Goal: Information Seeking & Learning: Compare options

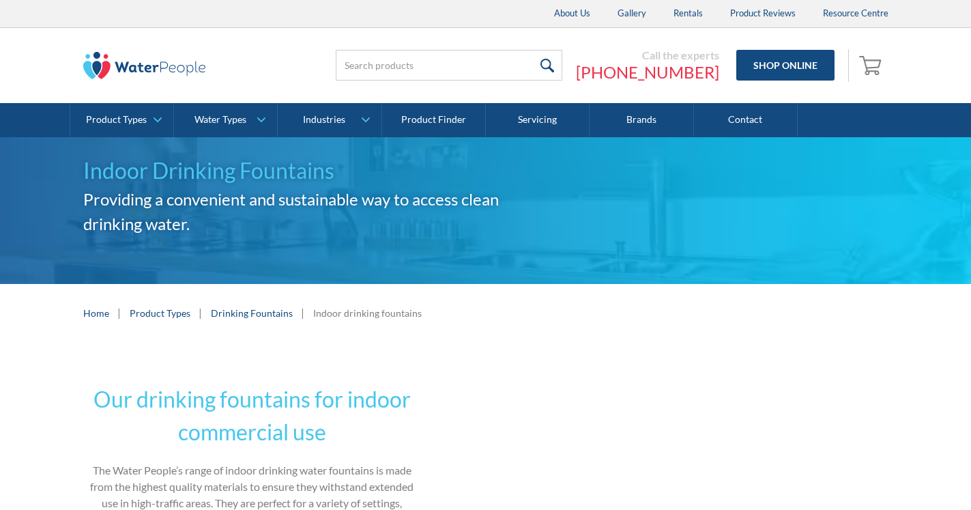
radio input "true"
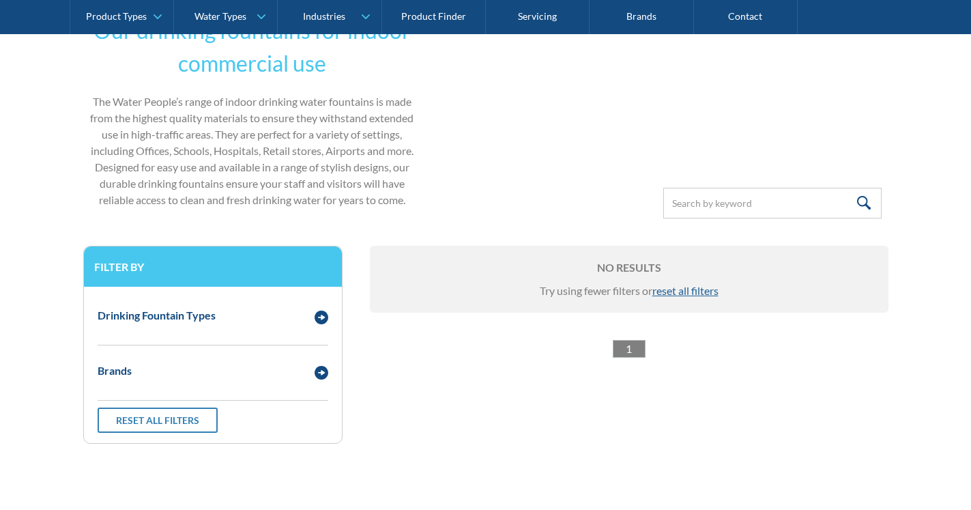
scroll to position [369, 0]
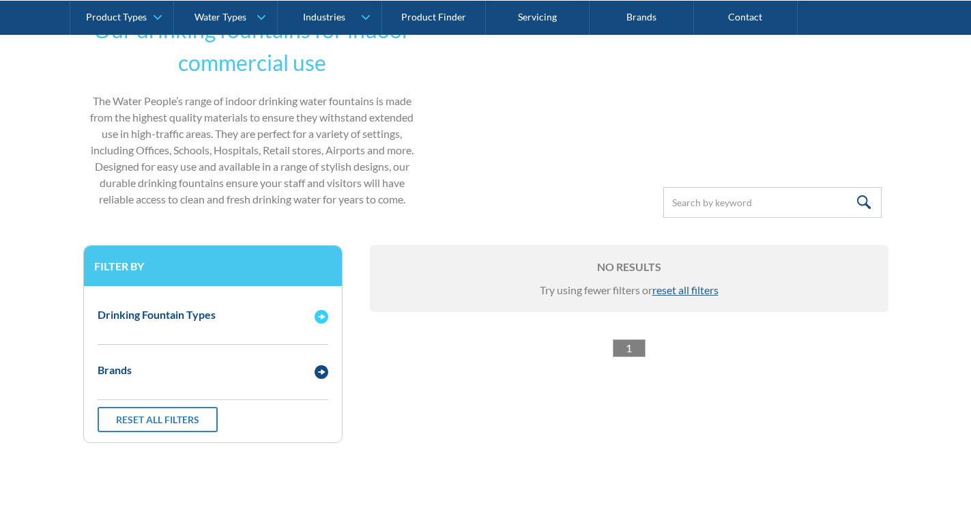
click at [201, 324] on div "Drinking Fountain Types" at bounding box center [213, 315] width 244 height 38
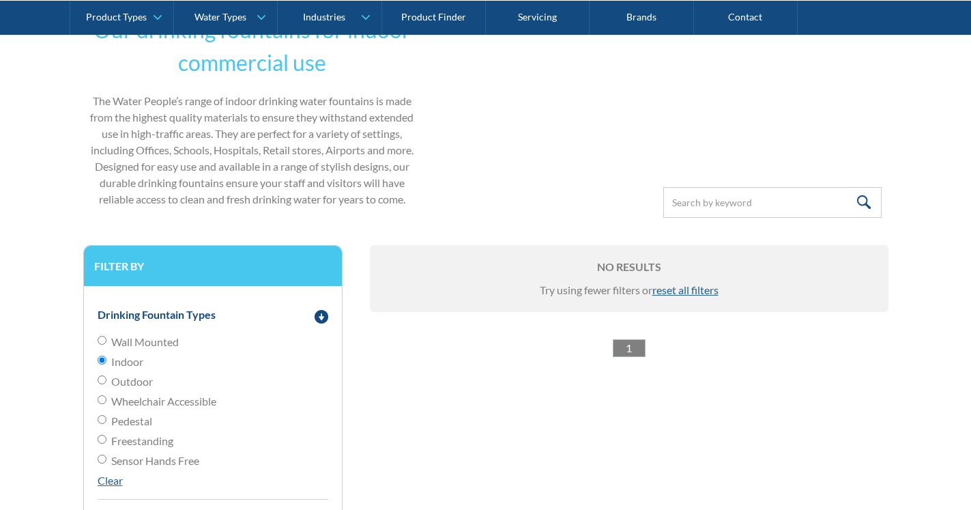
click at [136, 340] on span "Wall Mounted" at bounding box center [145, 342] width 68 height 16
click at [106, 340] on input "Wall Mounted" at bounding box center [102, 340] width 9 height 9
radio input "true"
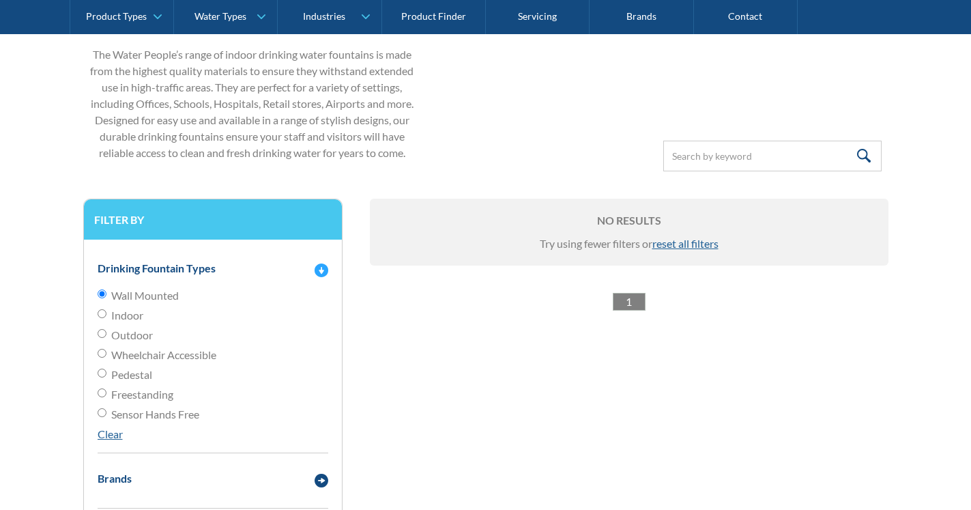
scroll to position [439, 0]
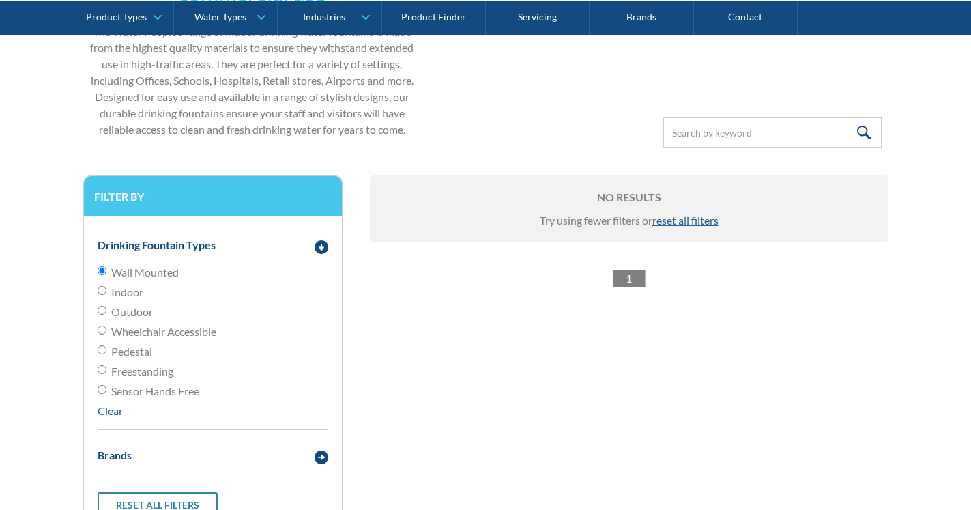
click at [133, 309] on span "Outdoor" at bounding box center [132, 312] width 42 height 16
click at [106, 309] on input "Outdoor" at bounding box center [102, 310] width 9 height 9
radio input "true"
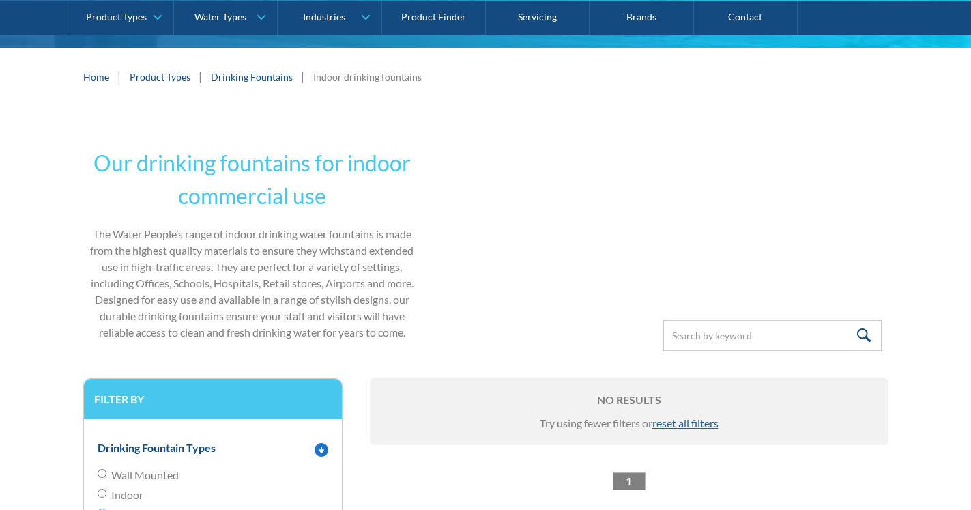
scroll to position [229, 0]
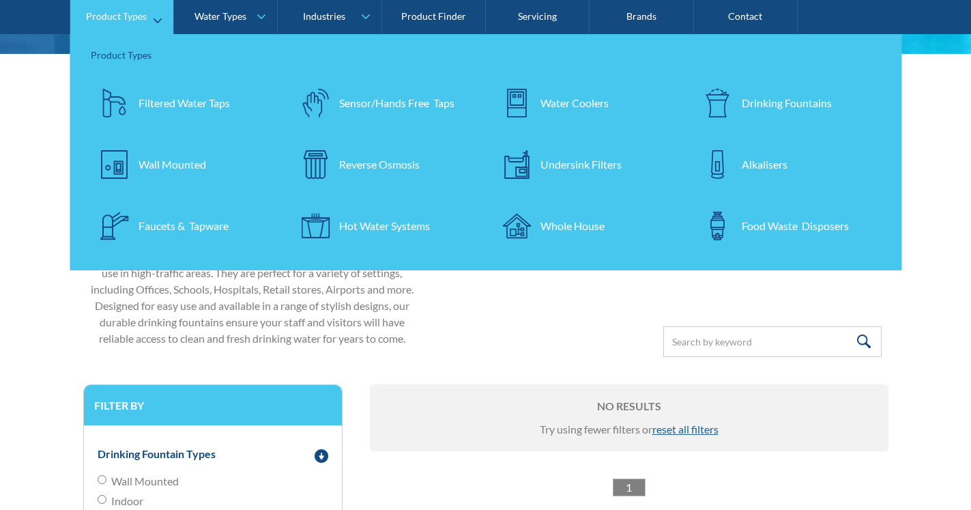
click at [726, 117] on img at bounding box center [717, 103] width 29 height 29
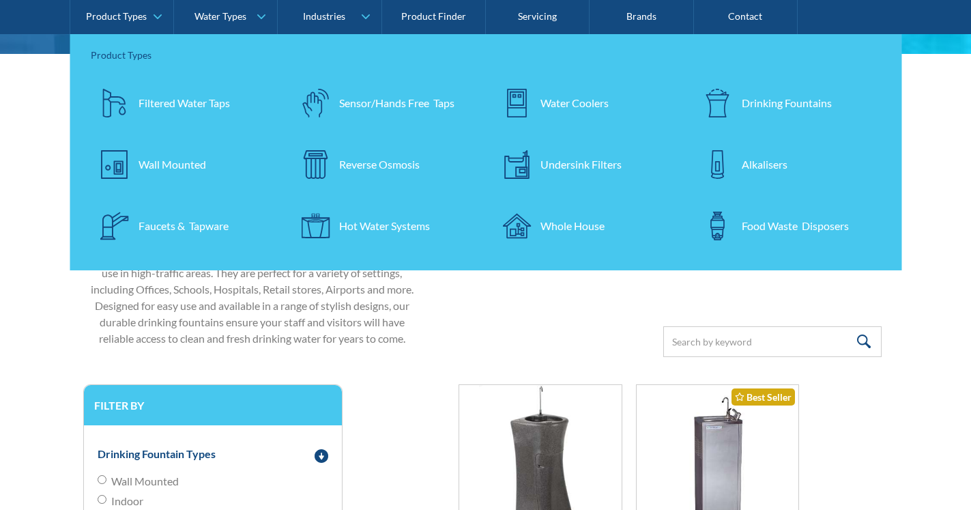
click at [965, 229] on div "Our drinking fountains for indoor commercial use The Water People’s range of in…" at bounding box center [485, 471] width 971 height 662
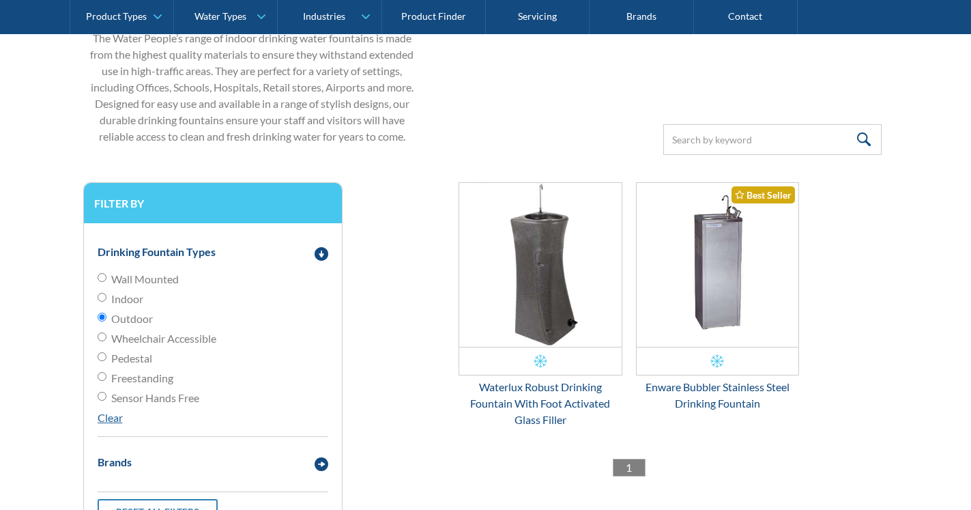
scroll to position [439, 0]
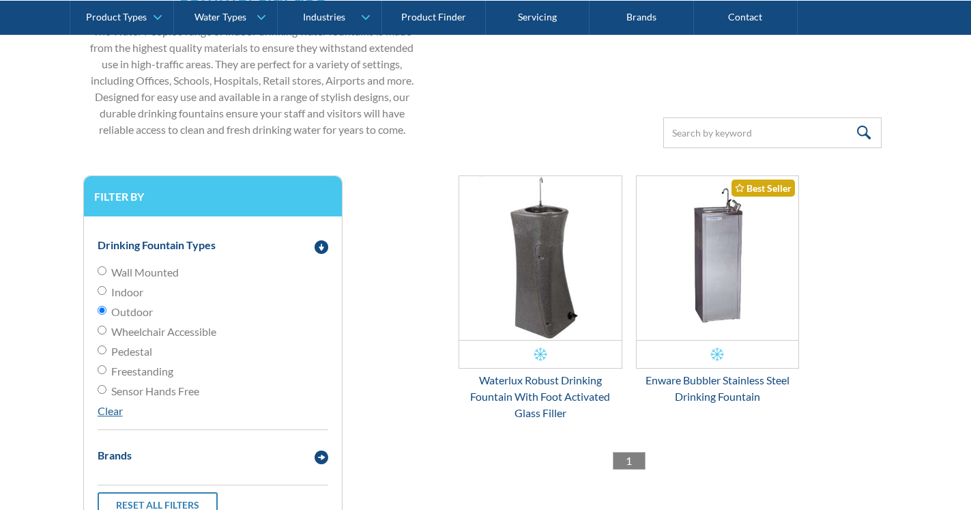
click at [147, 272] on span "Wall Mounted" at bounding box center [145, 272] width 68 height 16
click at [106, 272] on input "Wall Mounted" at bounding box center [102, 270] width 9 height 9
radio input "true"
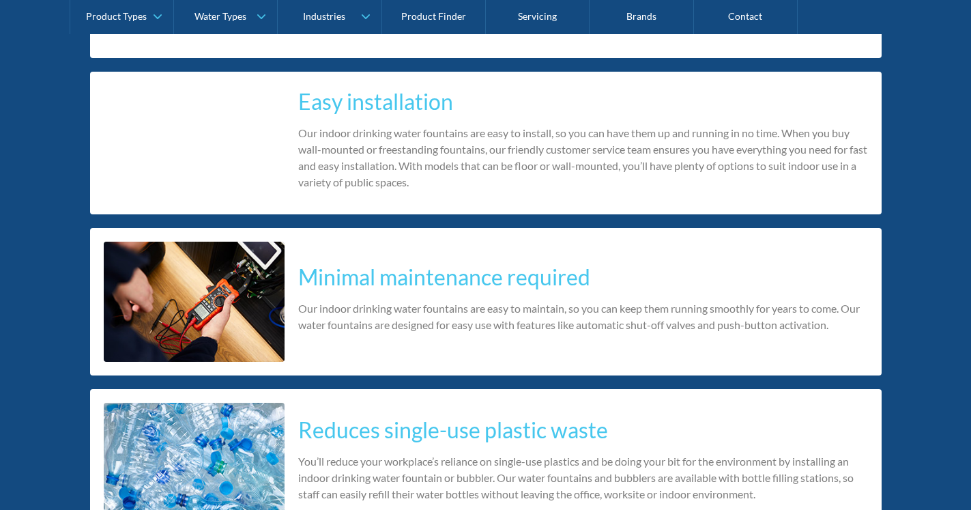
scroll to position [2526, 0]
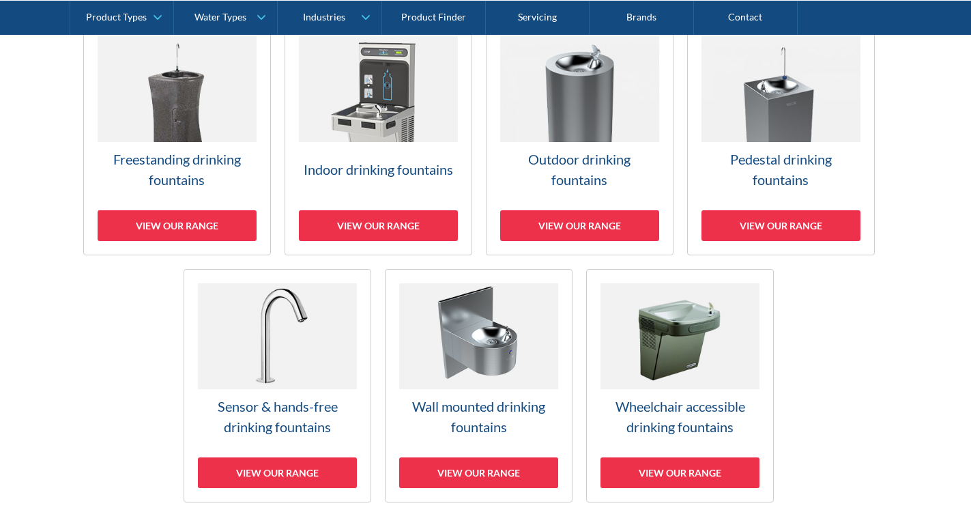
scroll to position [487, 0]
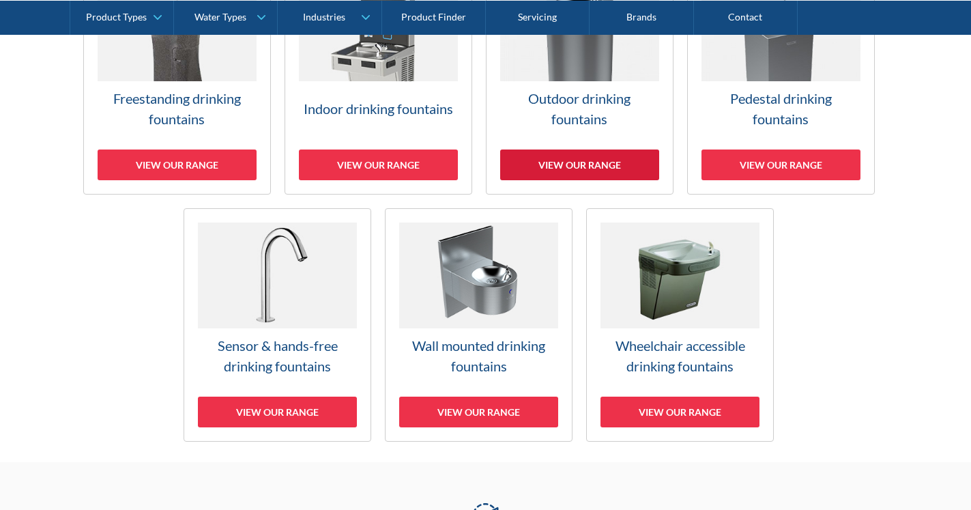
click at [562, 160] on div "View our range" at bounding box center [579, 164] width 159 height 31
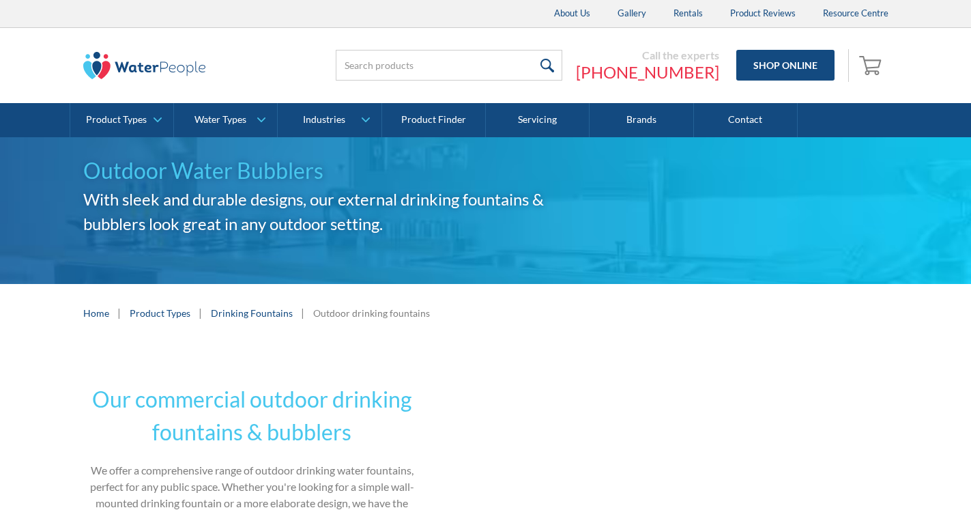
radio input "true"
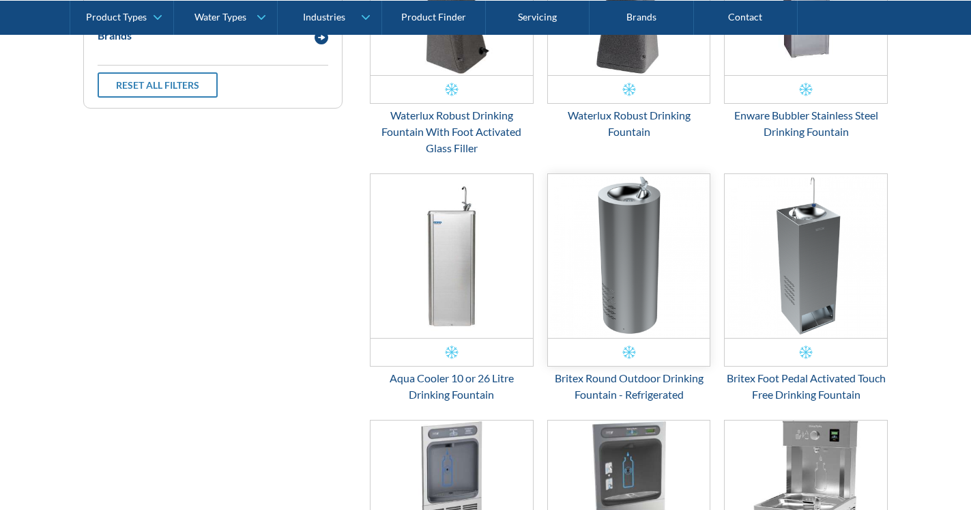
scroll to position [717, 0]
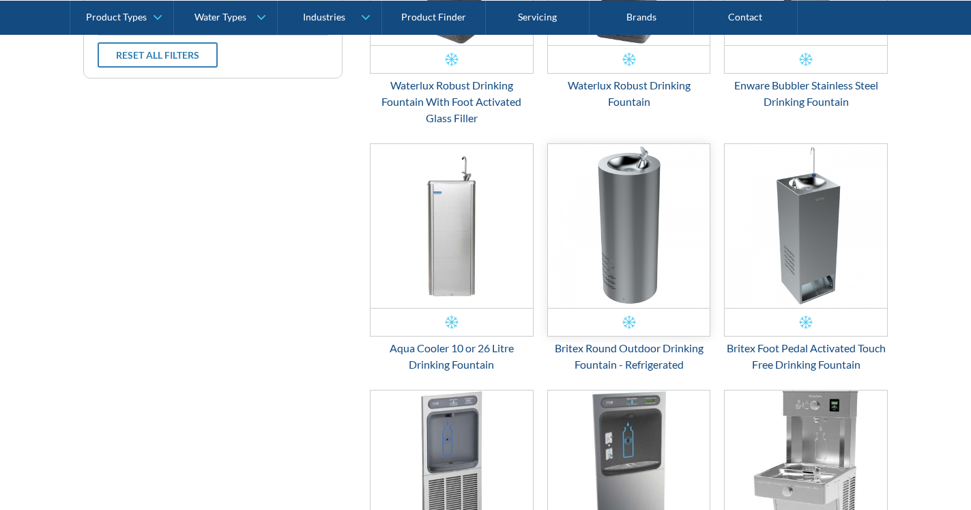
click at [636, 259] on img "Email Form 3" at bounding box center [629, 226] width 162 height 164
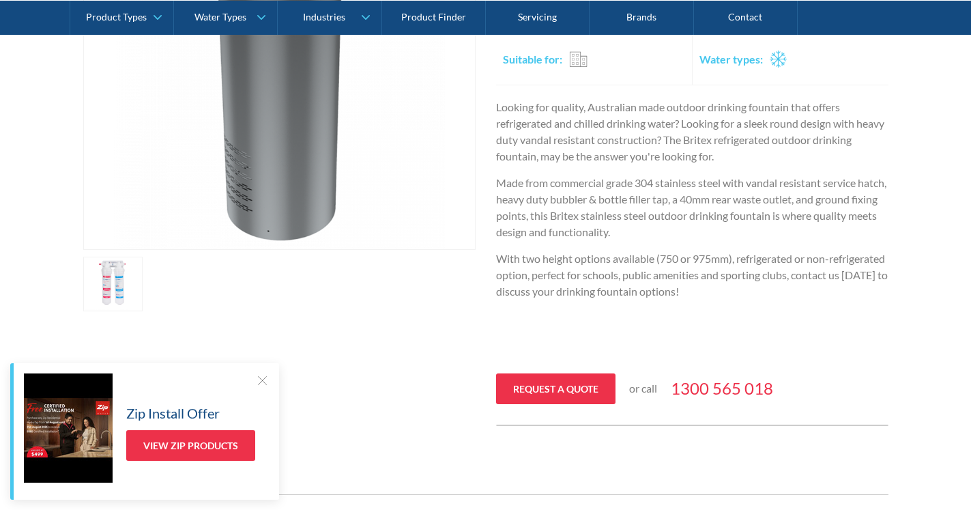
scroll to position [418, 0]
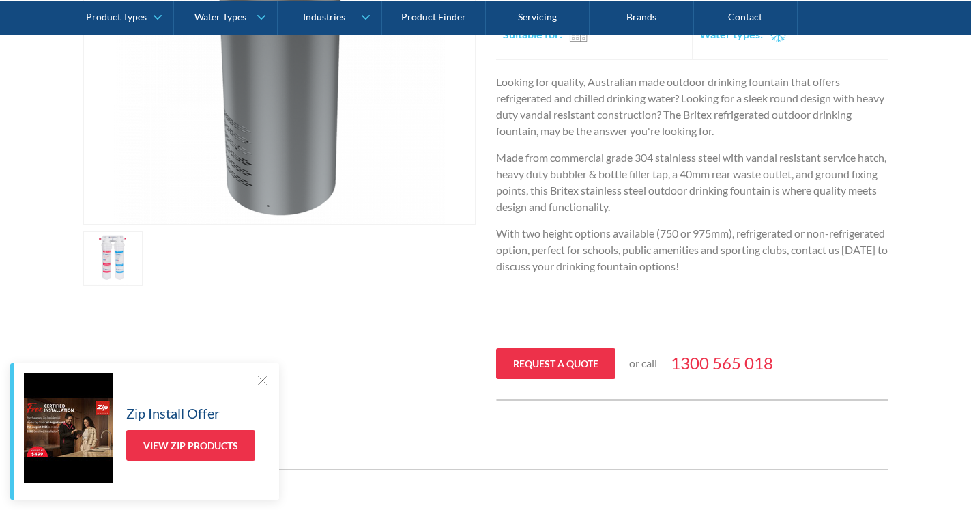
drag, startPoint x: 263, startPoint y: 384, endPoint x: 330, endPoint y: 352, distance: 74.1
click at [262, 384] on div at bounding box center [262, 380] width 14 height 14
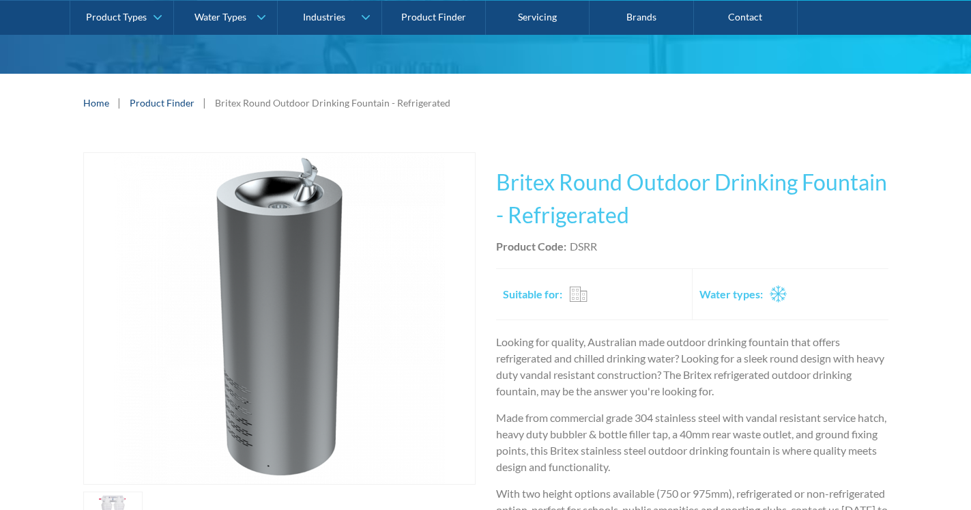
scroll to position [0, 0]
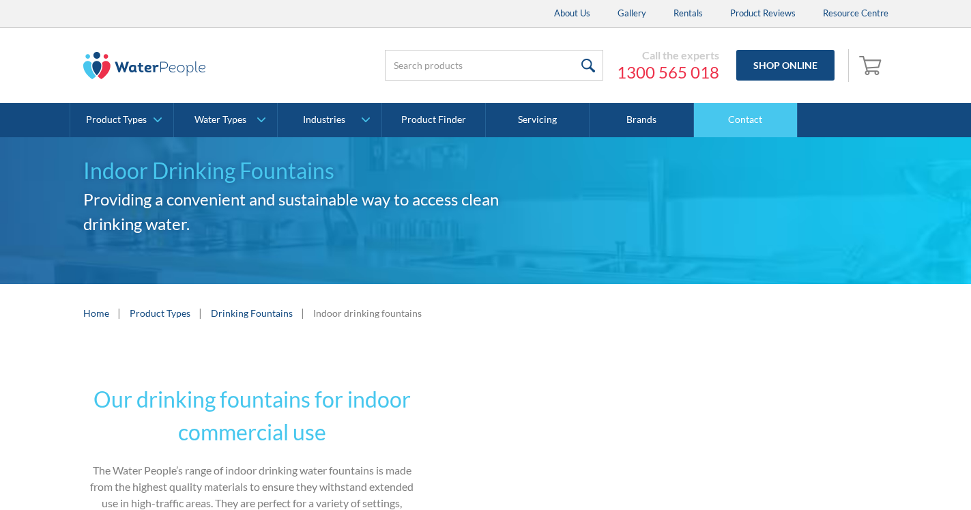
click at [746, 118] on link "Contact" at bounding box center [746, 120] width 104 height 34
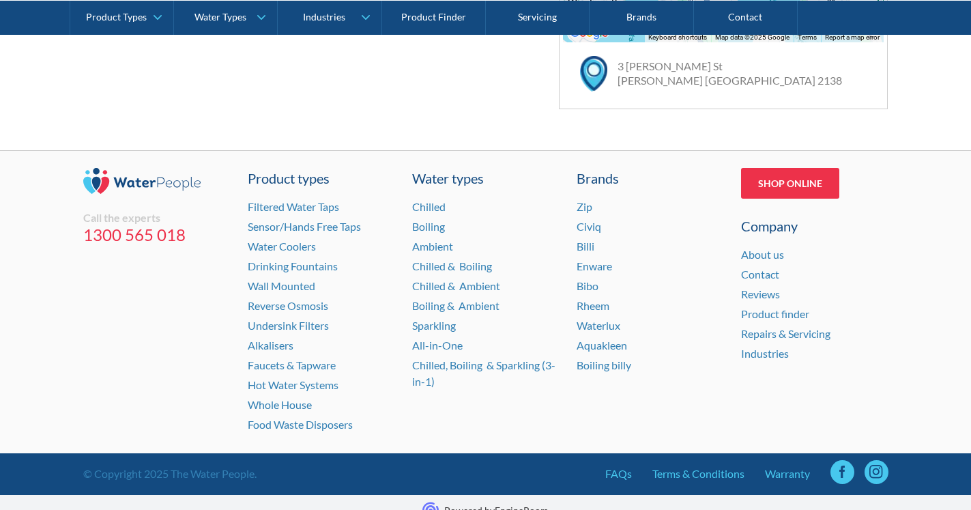
scroll to position [1023, 0]
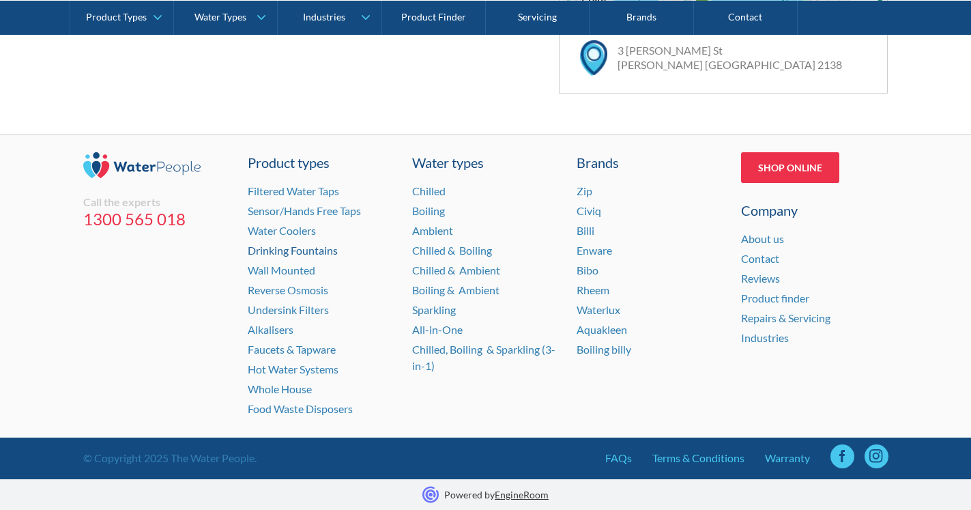
click at [306, 249] on link "Drinking Fountains" at bounding box center [293, 250] width 90 height 13
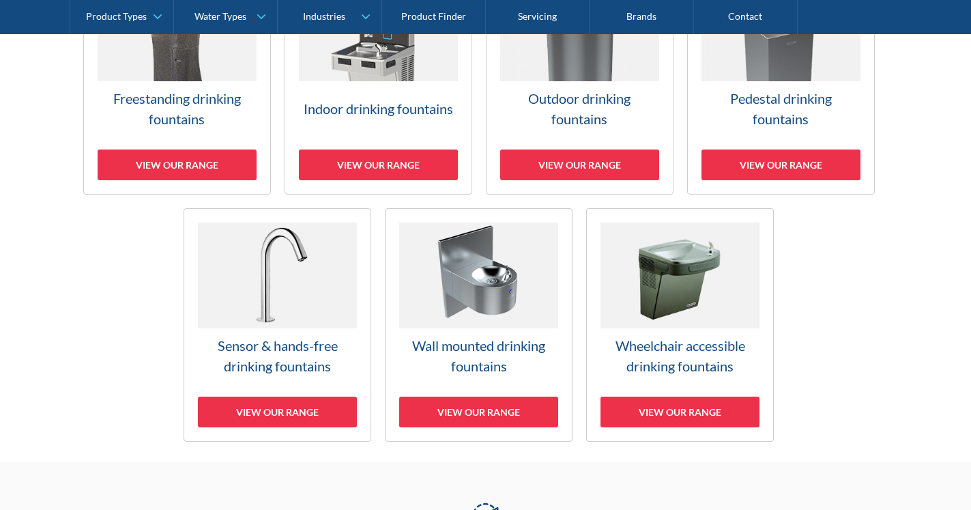
scroll to position [557, 0]
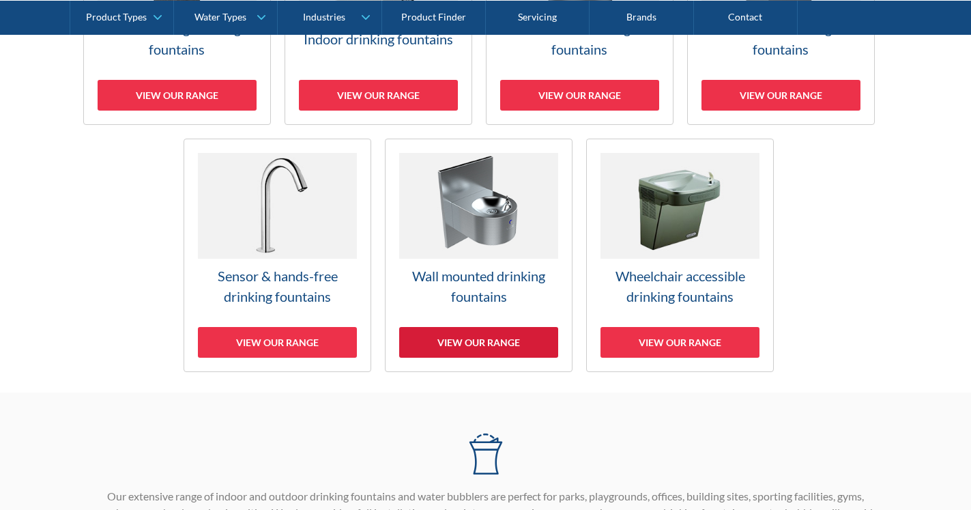
click at [497, 340] on div "View our range" at bounding box center [478, 342] width 159 height 31
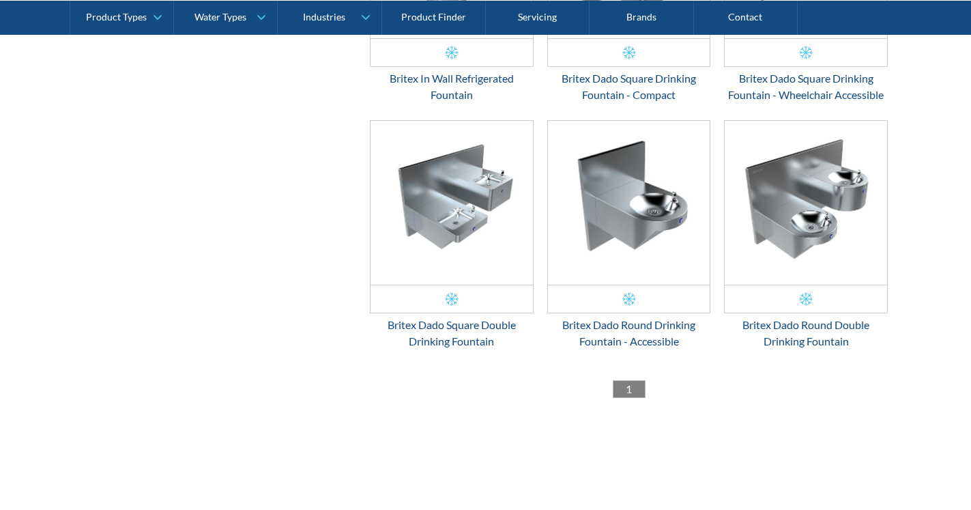
scroll to position [1165, 0]
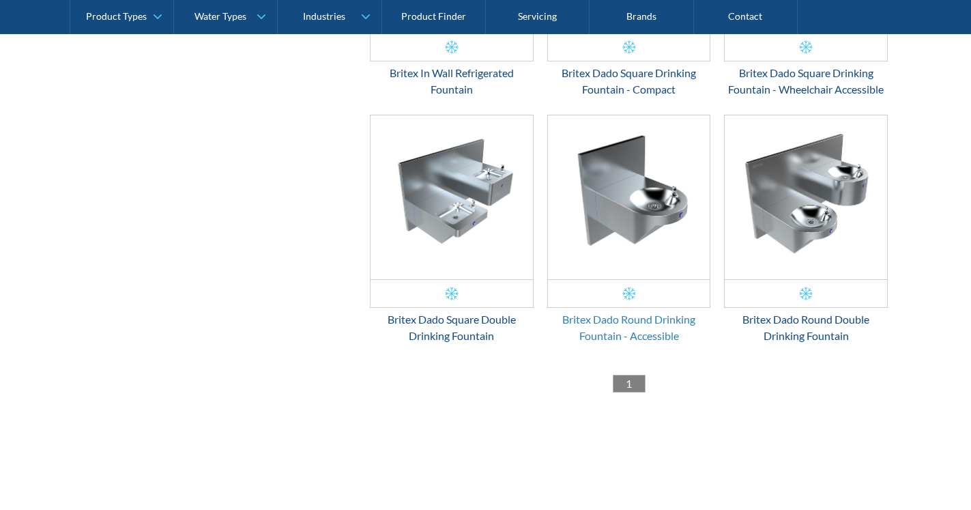
click at [647, 332] on div "Britex Dado Round Drinking Fountain - Accessible" at bounding box center [629, 327] width 164 height 33
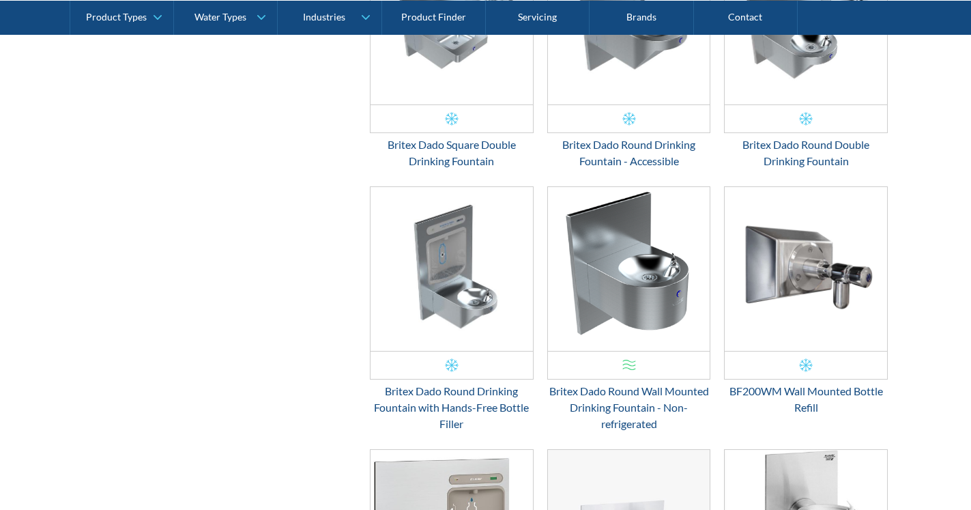
scroll to position [1332, 0]
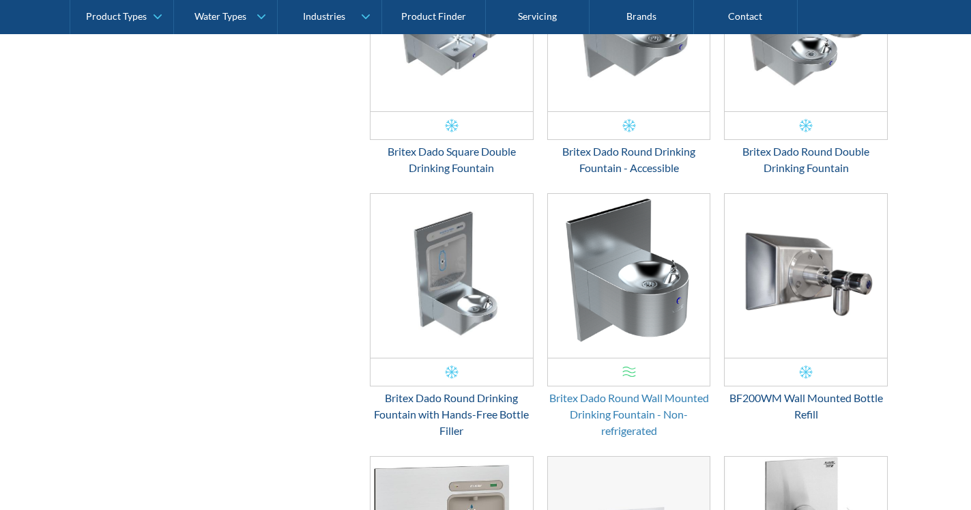
click at [613, 398] on div "Britex Dado Round Wall Mounted Drinking Fountain - Non-refrigerated" at bounding box center [629, 414] width 164 height 49
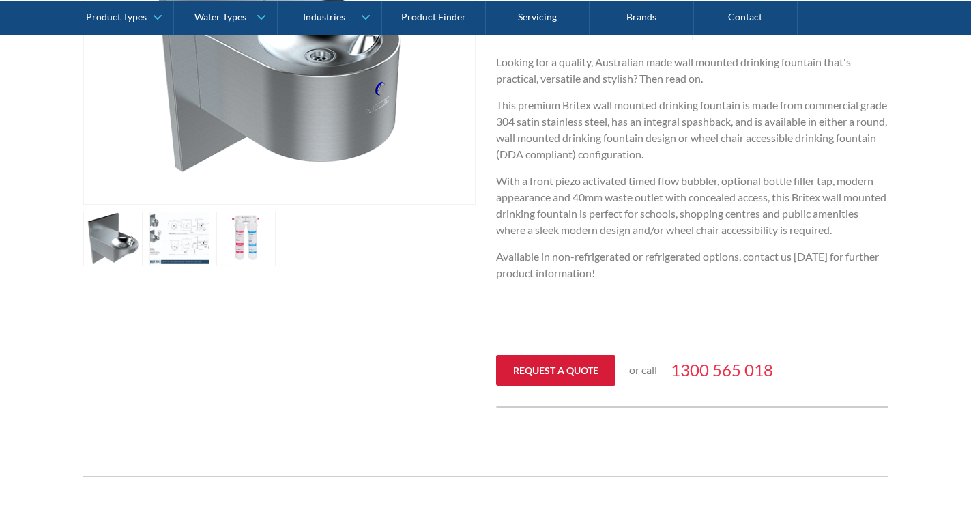
scroll to position [487, 0]
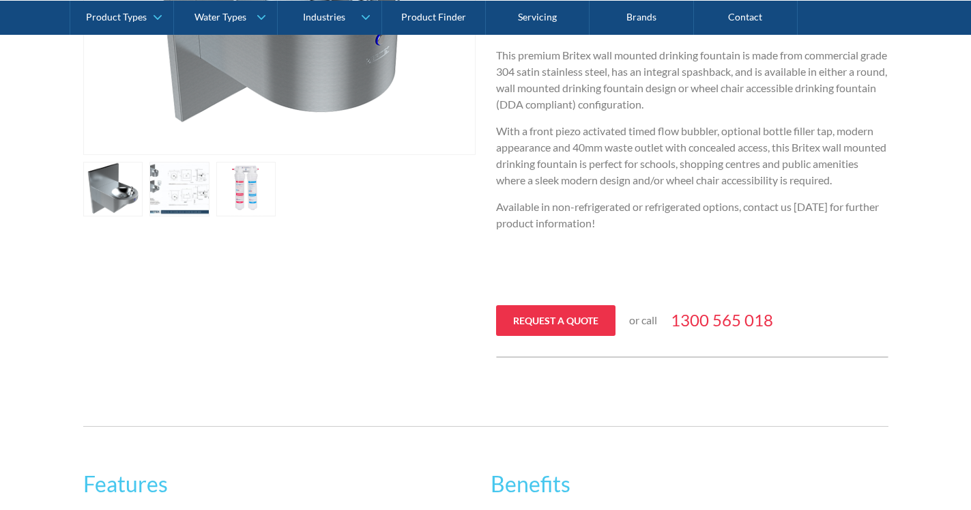
click at [143, 190] on link "open lightbox" at bounding box center [113, 189] width 60 height 55
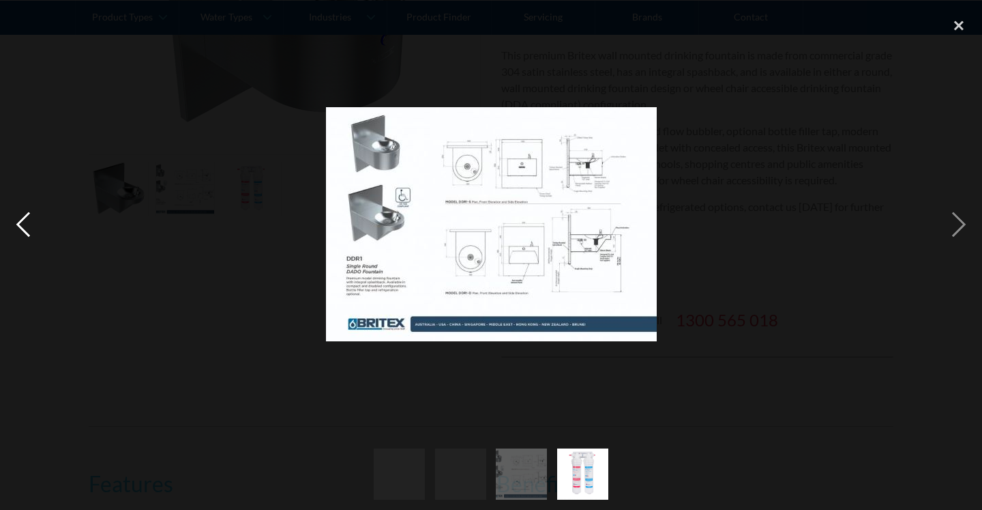
click at [23, 216] on div "previous image" at bounding box center [23, 224] width 46 height 428
drag, startPoint x: 958, startPoint y: 23, endPoint x: 885, endPoint y: 52, distance: 78.7
click at [959, 23] on div "close lightbox" at bounding box center [959, 25] width 46 height 30
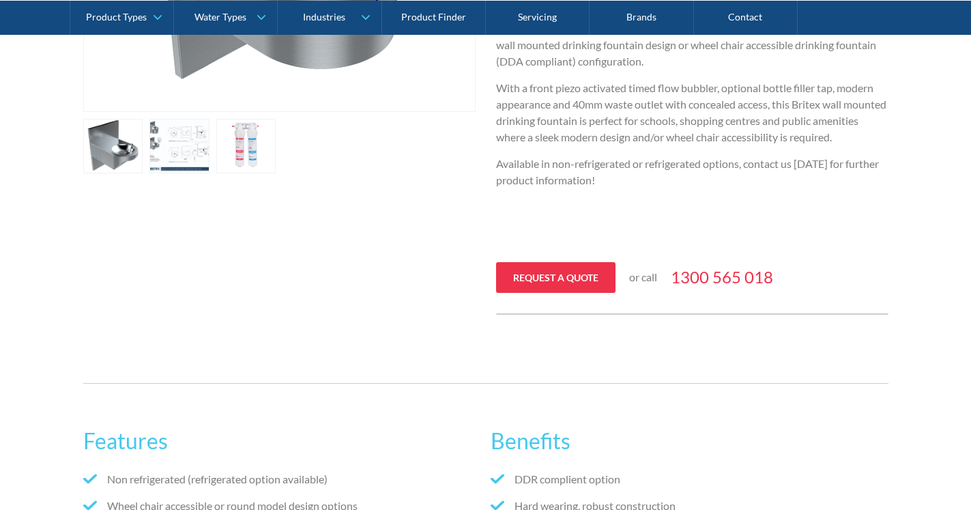
scroll to position [557, 0]
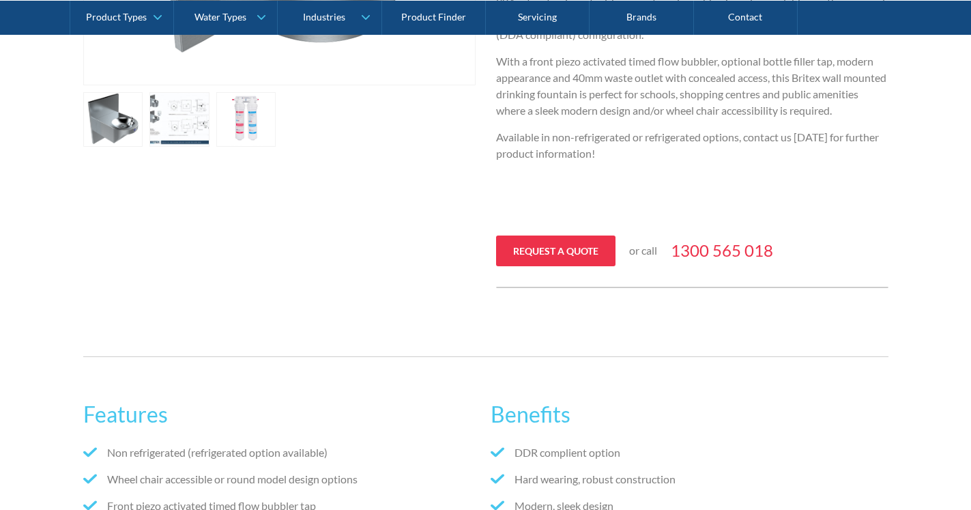
click at [143, 108] on link "open lightbox" at bounding box center [113, 119] width 60 height 55
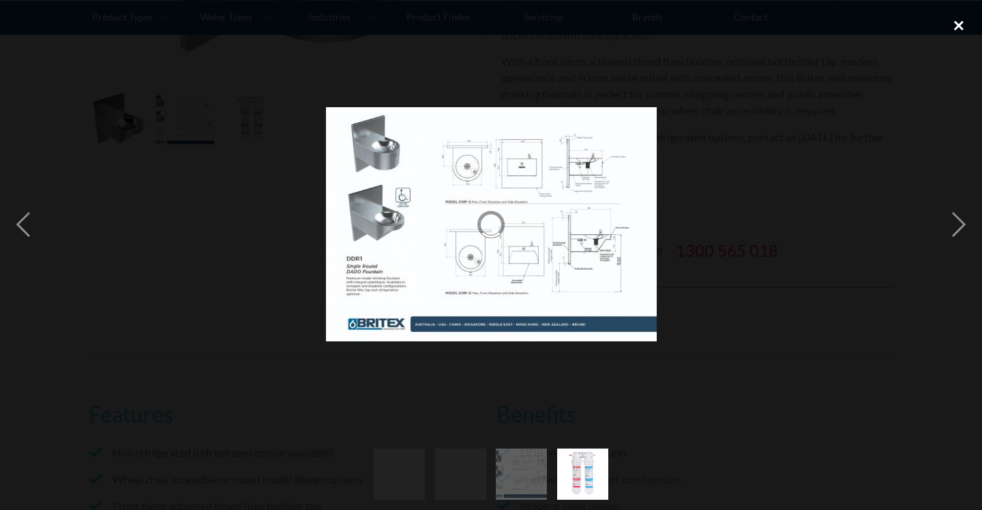
click at [962, 29] on div "close lightbox" at bounding box center [959, 25] width 46 height 30
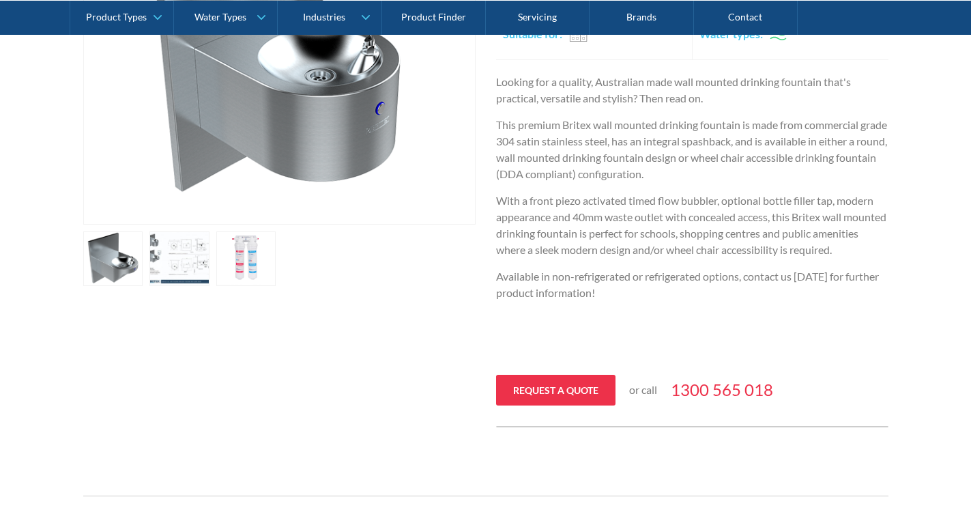
scroll to position [139, 0]
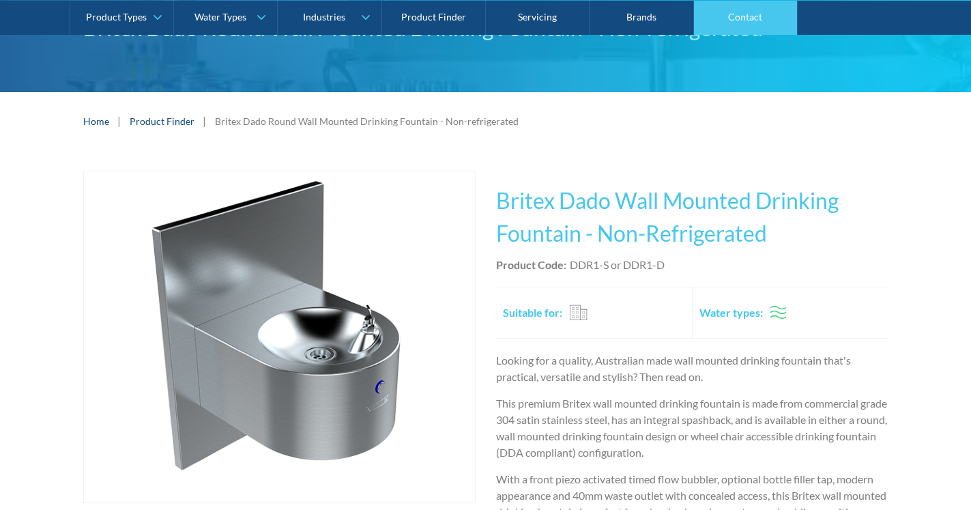
click at [740, 10] on link "Contact" at bounding box center [746, 17] width 104 height 34
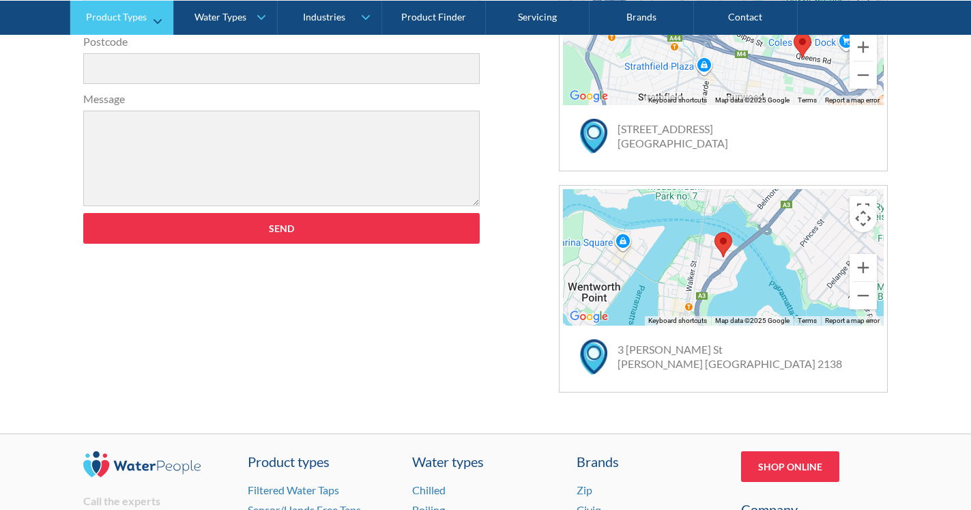
scroll to position [696, 0]
